Goal: Information Seeking & Learning: Learn about a topic

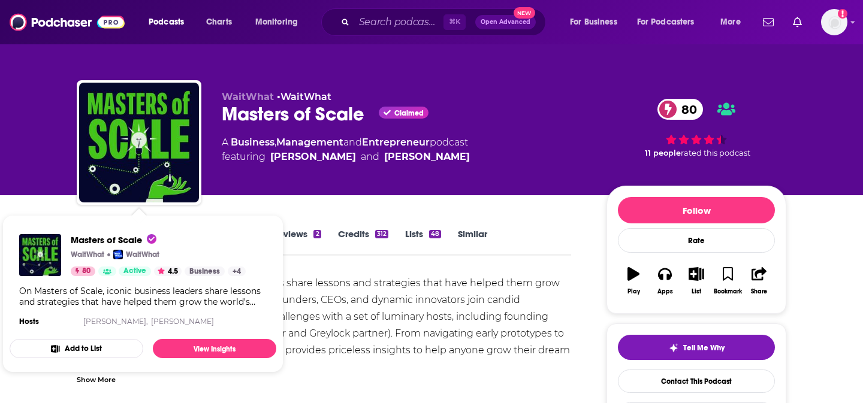
click at [327, 280] on div "On Masters of Scale, iconic business leaders share lessons and strategies that …" at bounding box center [324, 325] width 494 height 101
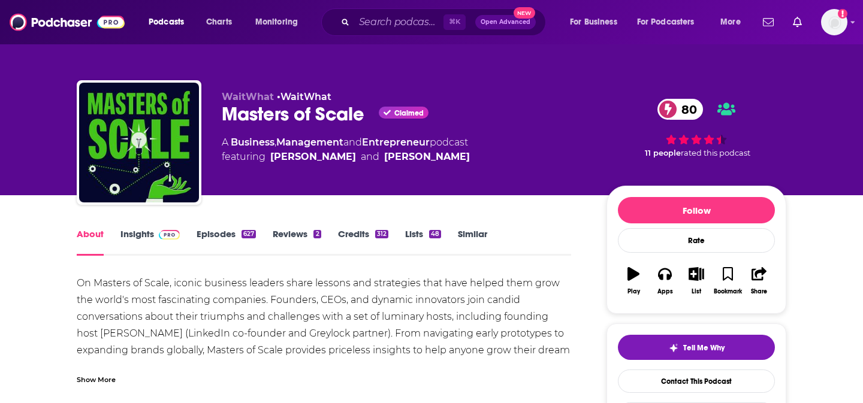
click at [144, 247] on link "Insights" at bounding box center [149, 242] width 59 height 28
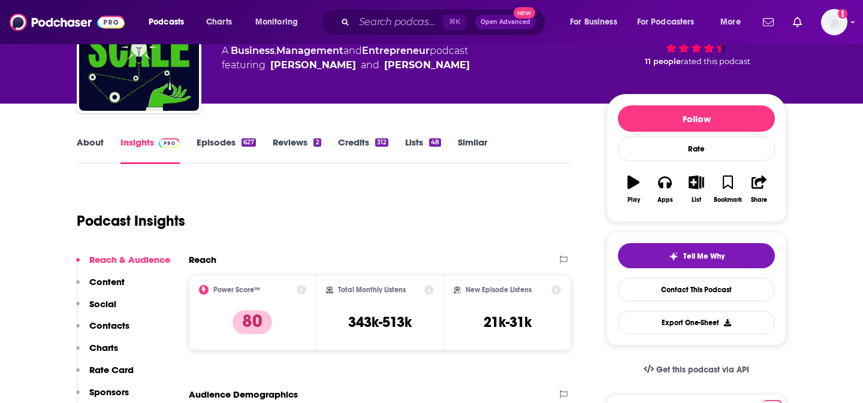
scroll to position [93, 0]
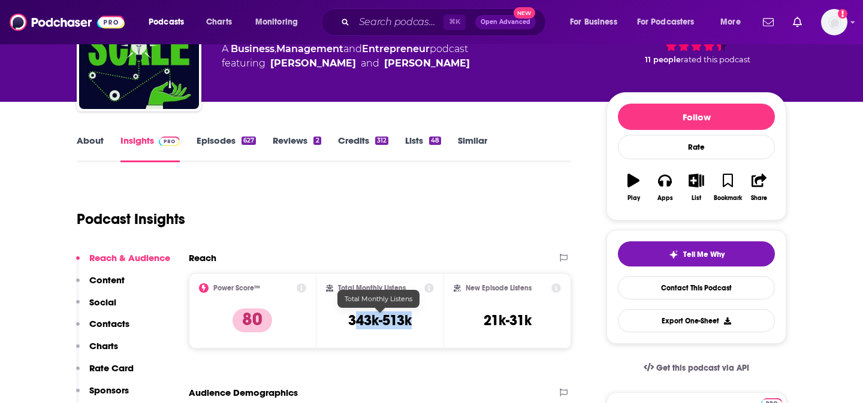
drag, startPoint x: 422, startPoint y: 327, endPoint x: 356, endPoint y: 327, distance: 66.5
click at [356, 327] on div "Total Monthly Listens 343k-513k" at bounding box center [380, 310] width 108 height 55
click at [356, 327] on h3 "343k-513k" at bounding box center [380, 321] width 64 height 18
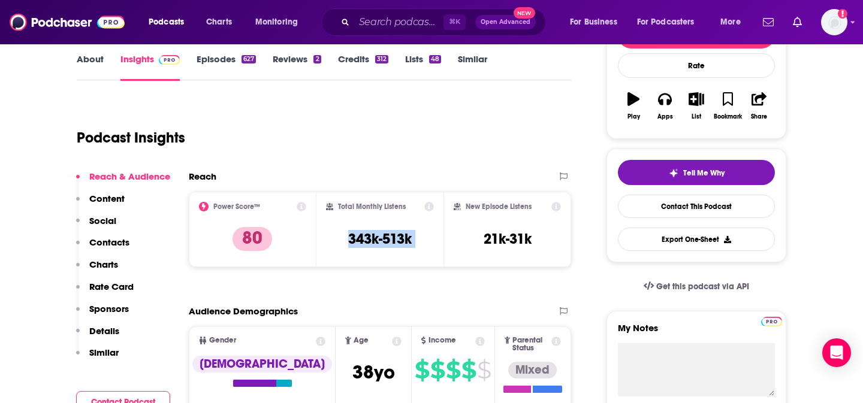
scroll to position [0, 0]
